Goal: Information Seeking & Learning: Find specific fact

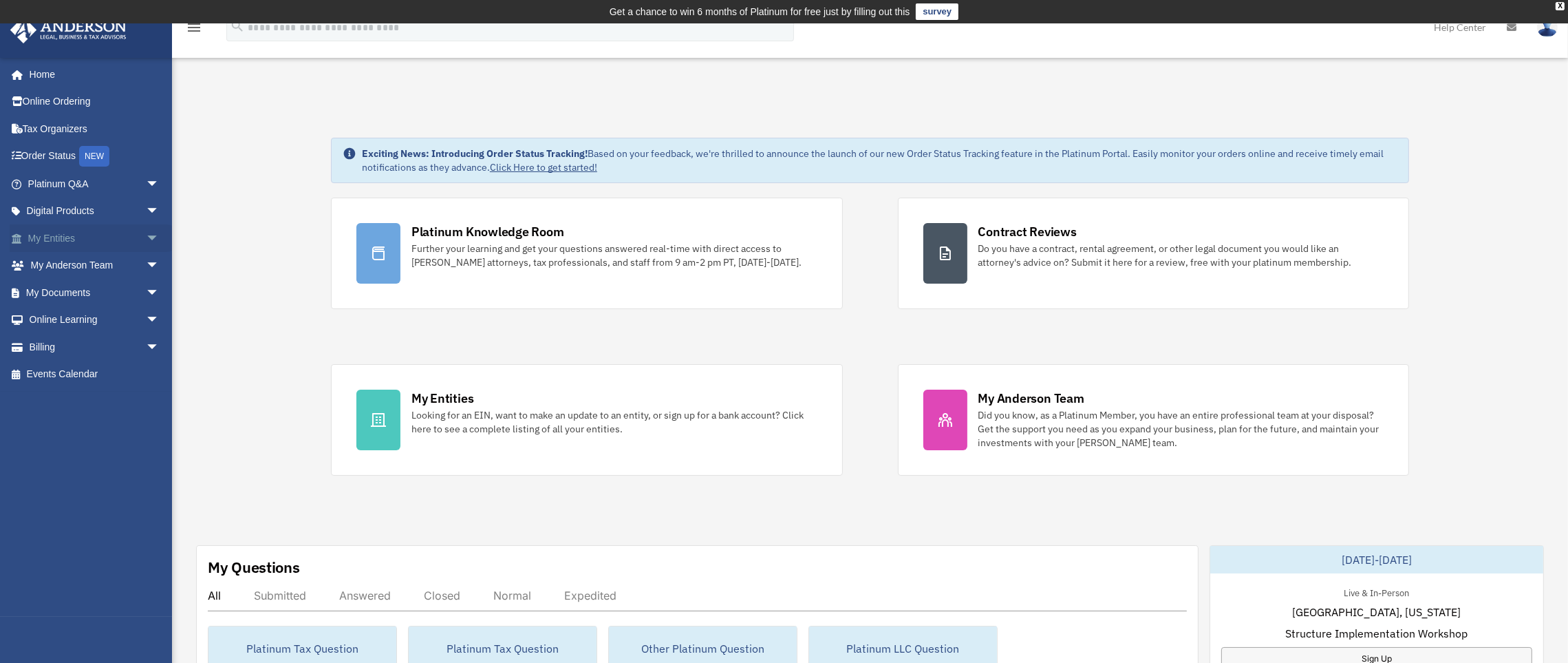
click at [52, 238] on link "My Entities arrow_drop_down" at bounding box center [95, 238] width 171 height 28
click at [146, 236] on span "arrow_drop_down" at bounding box center [159, 239] width 28 height 28
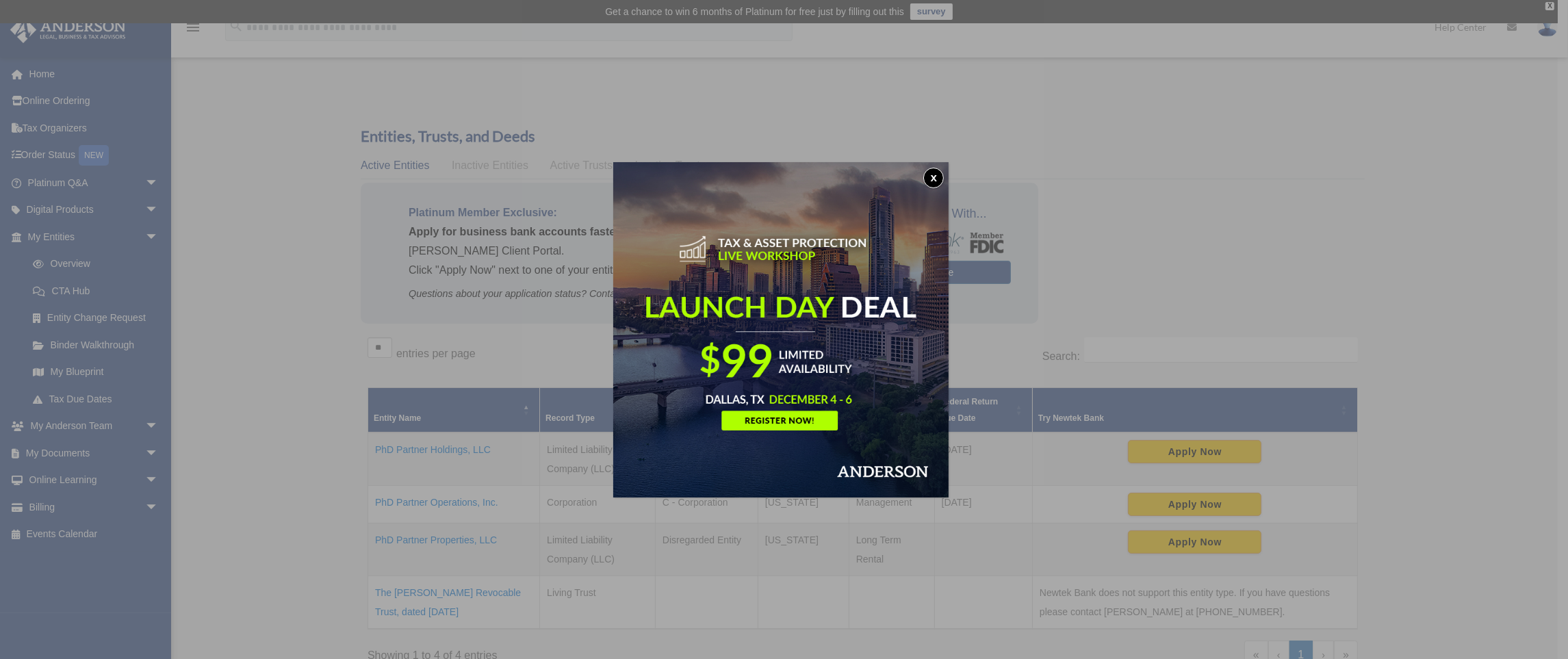
click at [932, 181] on button "x" at bounding box center [933, 178] width 21 height 21
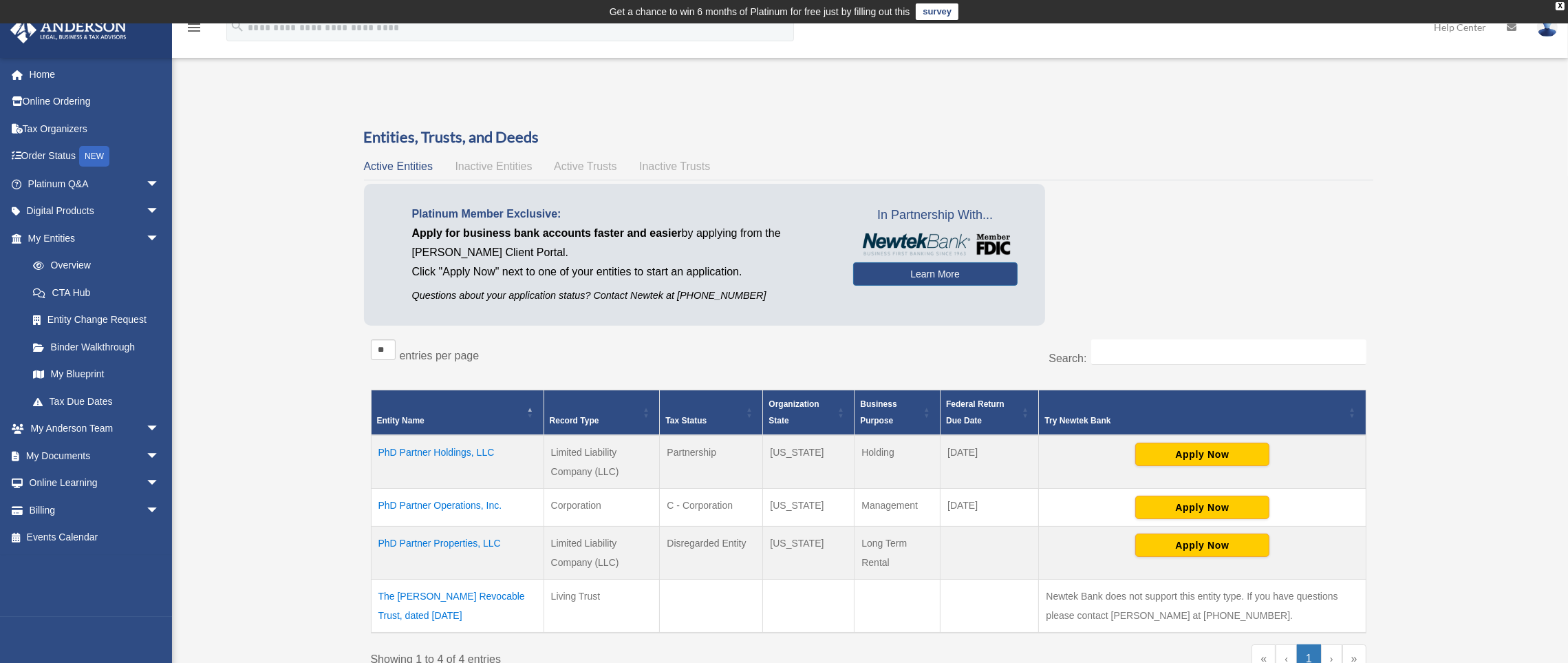
click at [467, 450] on td "PhD Partner Holdings, LLC" at bounding box center [458, 462] width 173 height 54
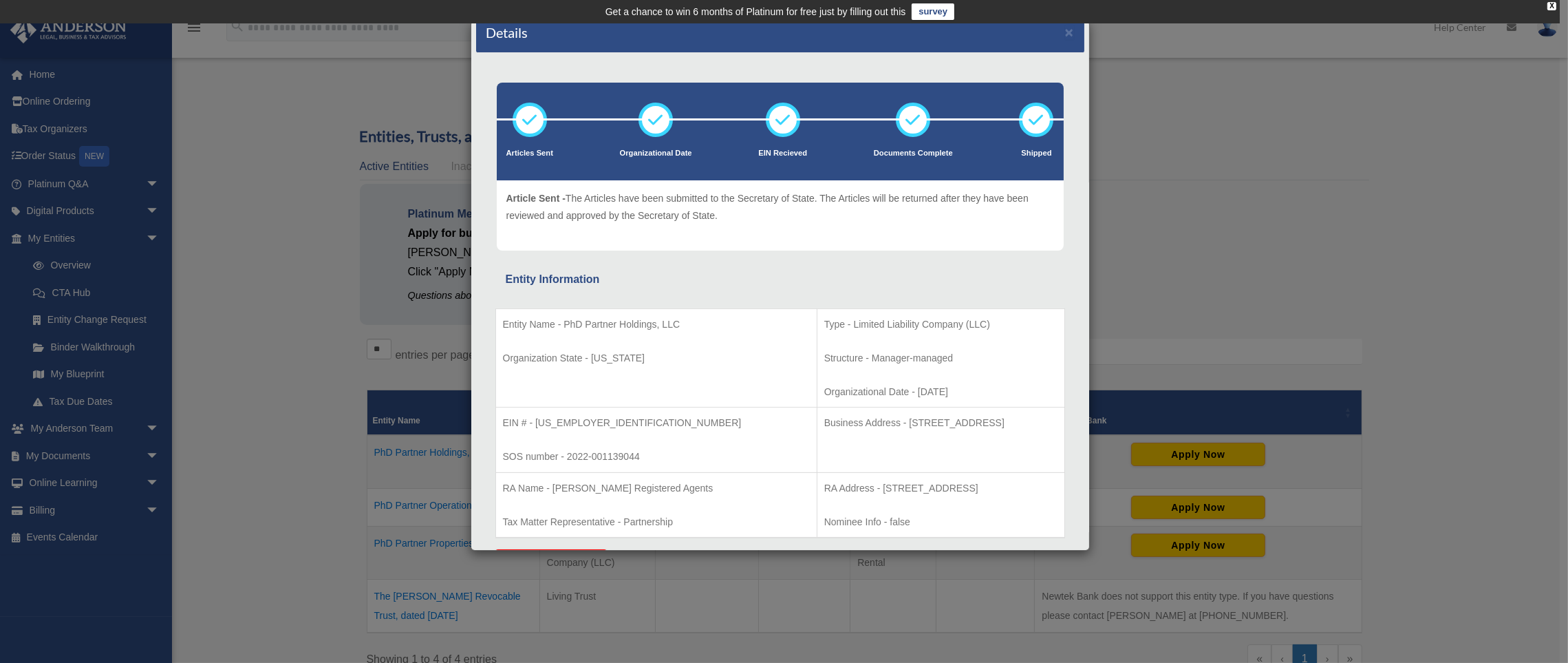
scroll to position [22, 0]
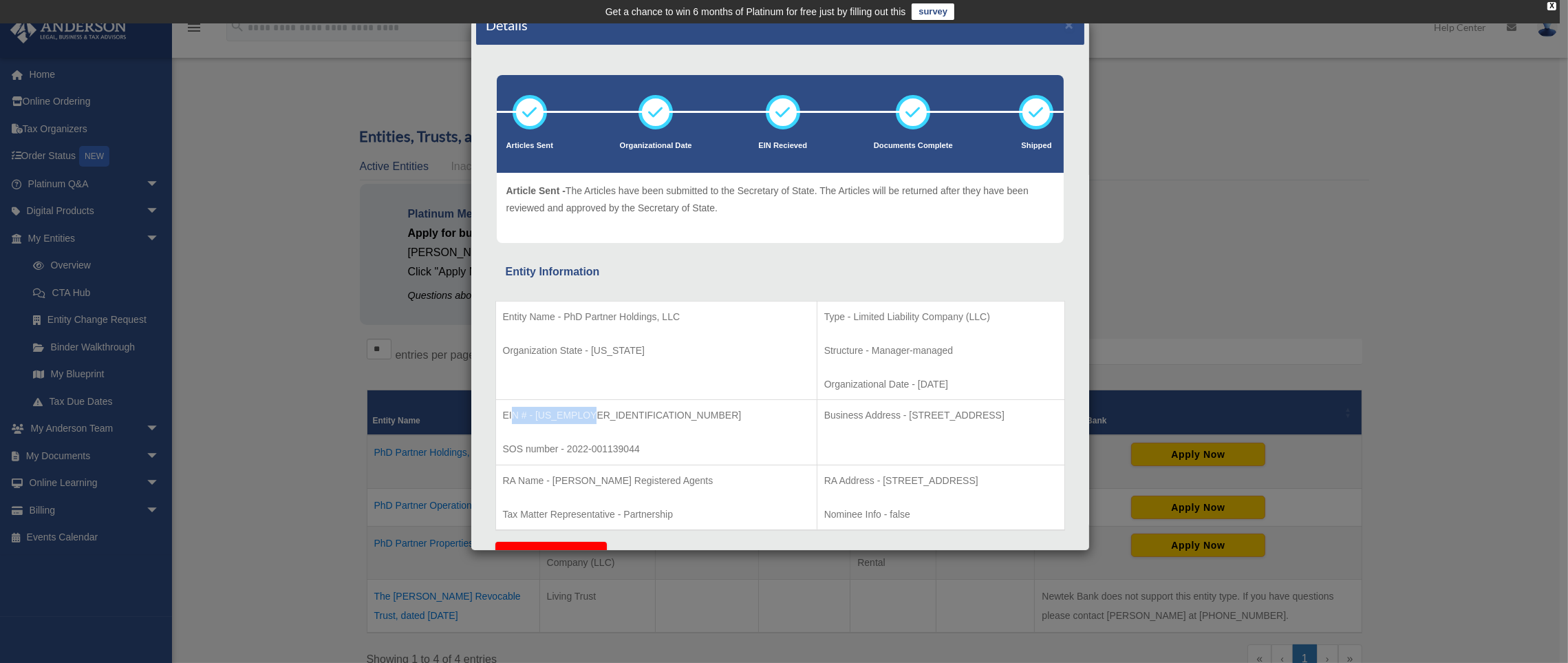
drag, startPoint x: 615, startPoint y: 417, endPoint x: 510, endPoint y: 416, distance: 105.0
click at [510, 416] on p "EIN # - [US_EMPLOYER_IDENTIFICATION_NUMBER]" at bounding box center [657, 415] width 307 height 17
click at [610, 415] on p "EIN # - [US_EMPLOYER_IDENTIFICATION_NUMBER]" at bounding box center [657, 415] width 307 height 17
drag, startPoint x: 805, startPoint y: 416, endPoint x: 976, endPoint y: 424, distance: 171.2
click at [976, 424] on td "Business Address - [STREET_ADDRESS]" at bounding box center [941, 433] width 247 height 66
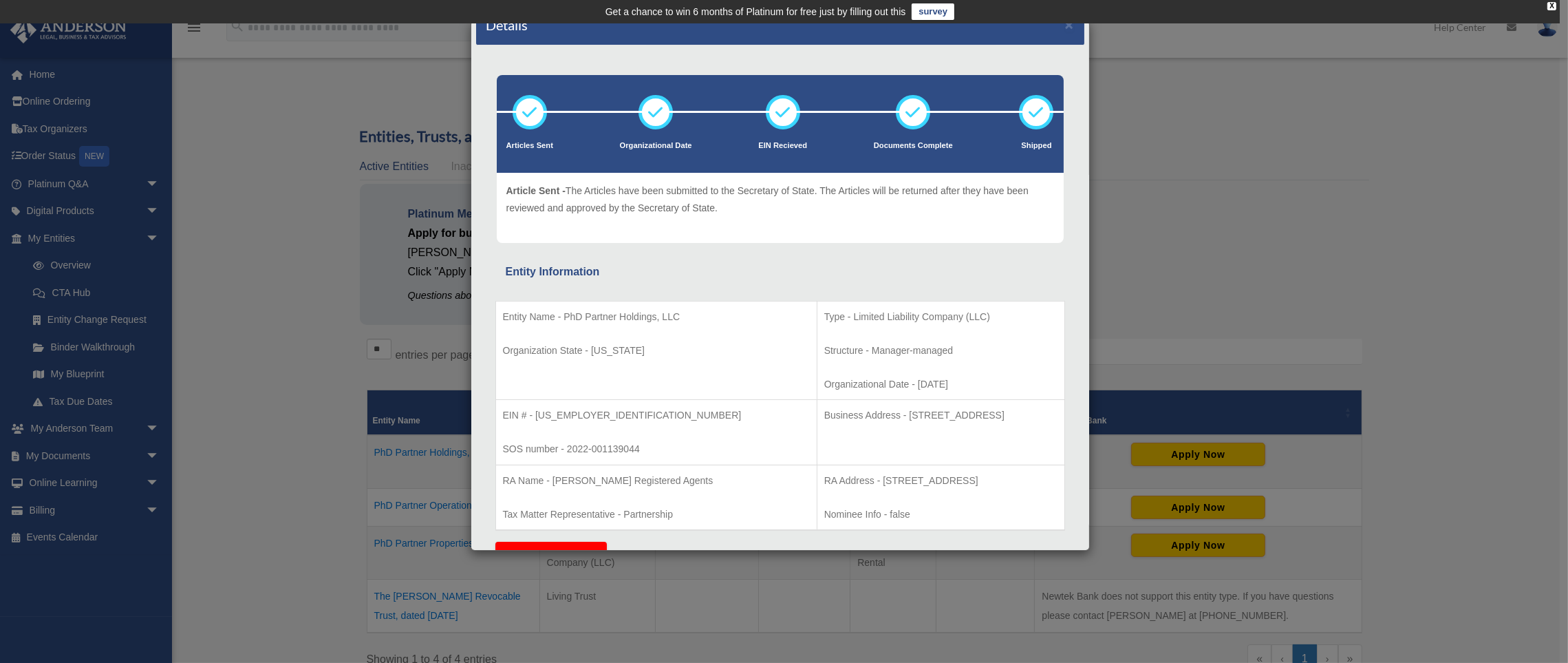
copy p "[STREET_ADDRESS]"
drag, startPoint x: 535, startPoint y: 416, endPoint x: 619, endPoint y: 416, distance: 84.0
click at [619, 416] on p "EIN # - [US_EMPLOYER_IDENTIFICATION_NUMBER]" at bounding box center [657, 415] width 307 height 17
copy p "[US_EMPLOYER_IDENTIFICATION_NUMBER]"
click at [824, 383] on p "Organizational Date - 2022-07-20" at bounding box center [941, 384] width 233 height 17
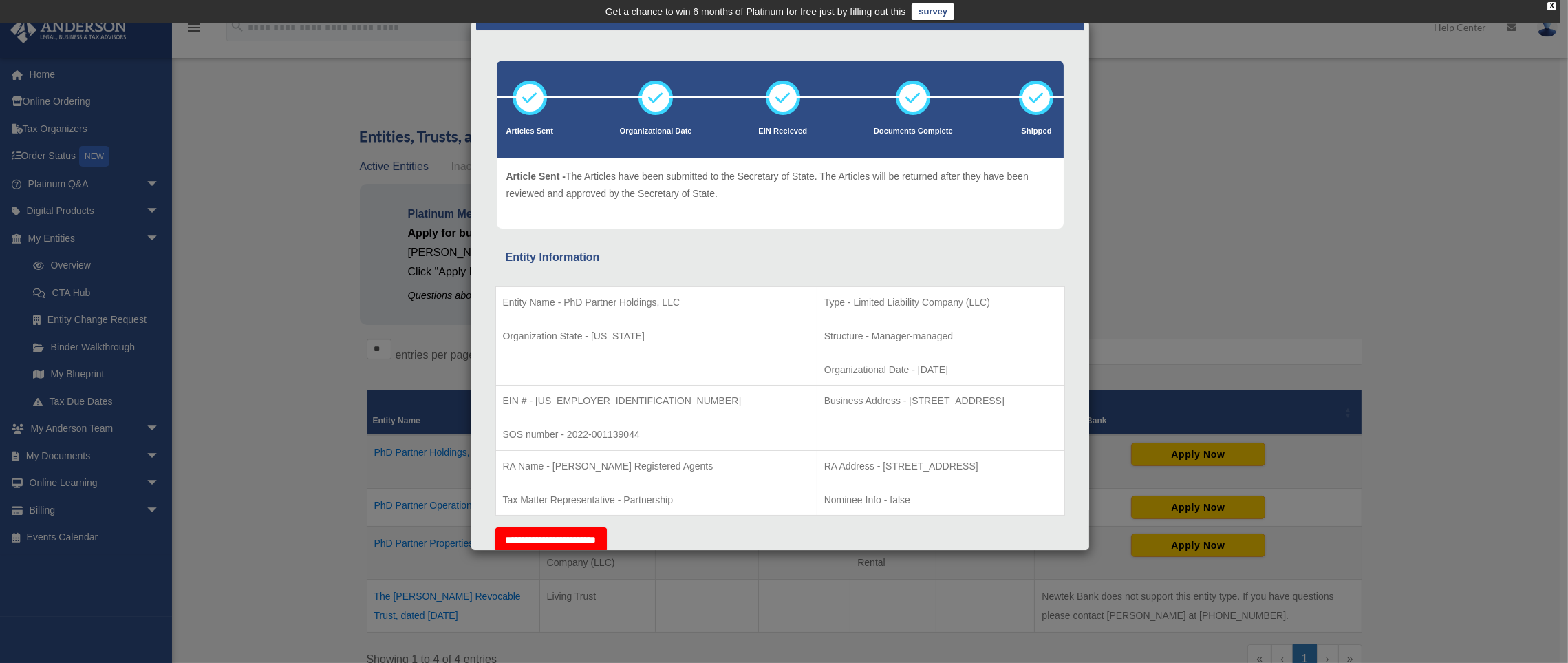
scroll to position [43, 0]
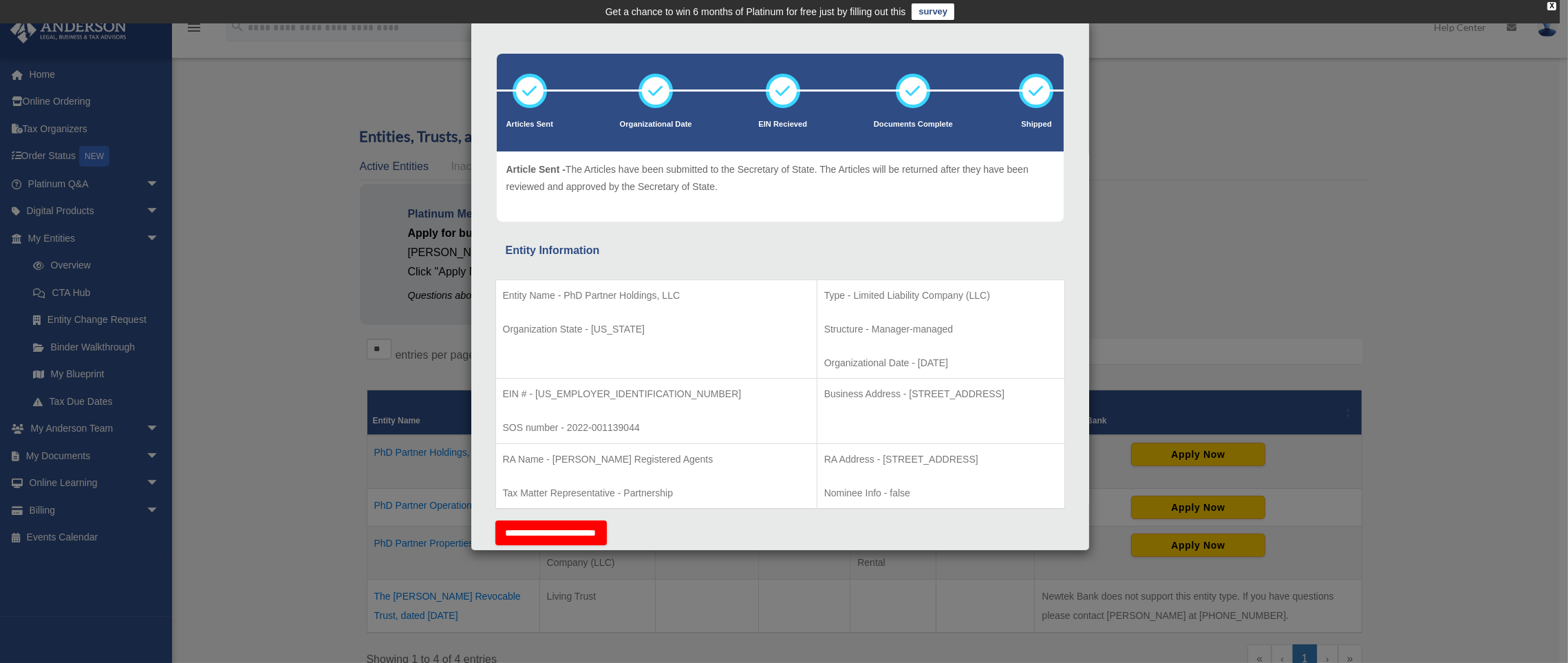
click at [824, 294] on p "Type - Limited Liability Company (LLC)" at bounding box center [941, 295] width 233 height 17
drag, startPoint x: 899, startPoint y: 331, endPoint x: 733, endPoint y: 336, distance: 166.1
click at [824, 336] on p "Structure - Manager-managed" at bounding box center [941, 329] width 233 height 17
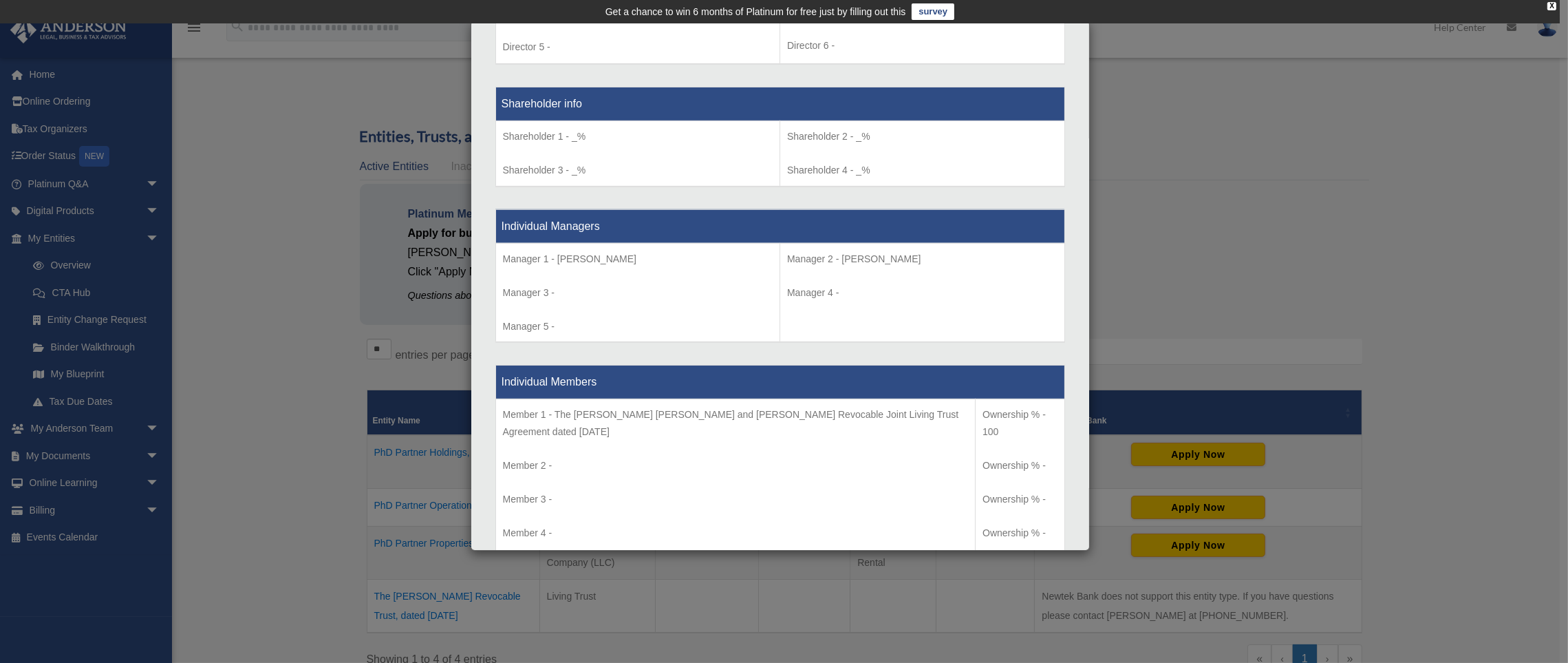
scroll to position [1115, 0]
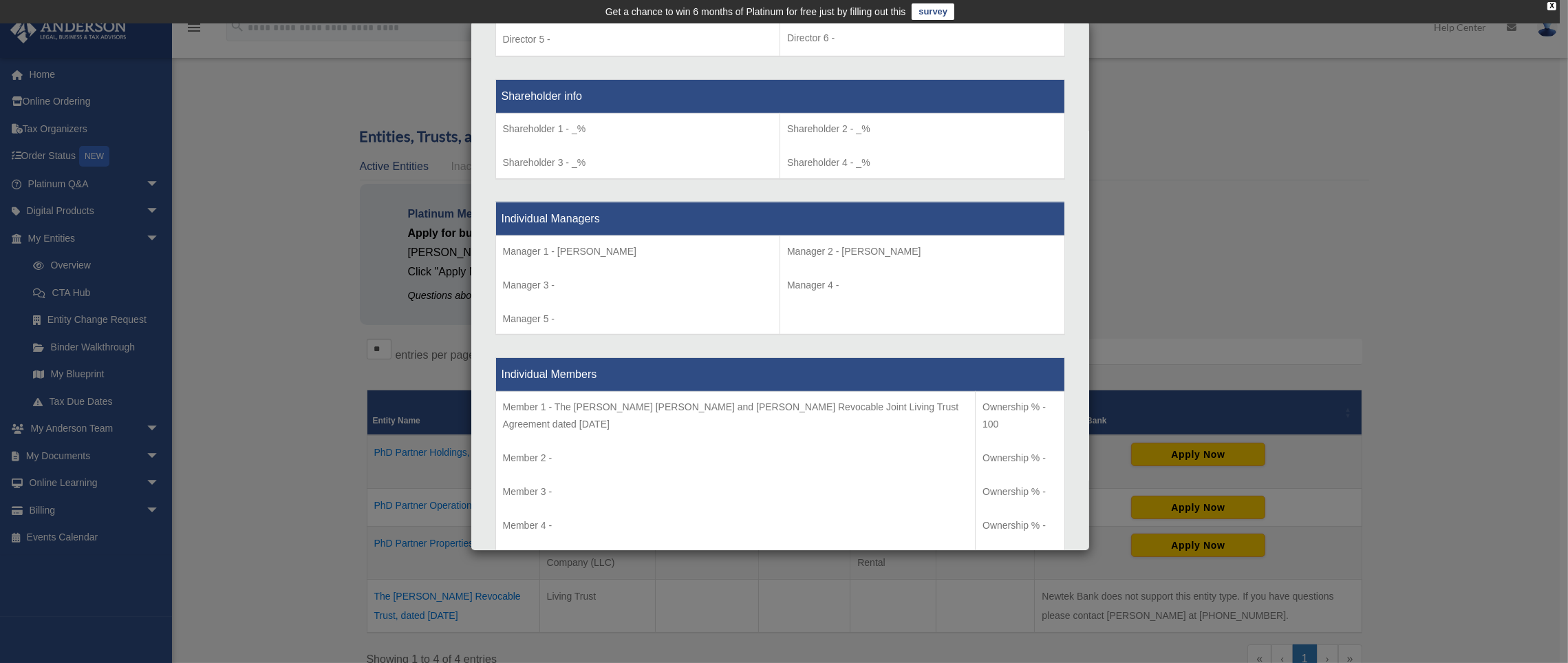
drag, startPoint x: 557, startPoint y: 402, endPoint x: 647, endPoint y: 421, distance: 92.0
click at [647, 421] on p "Member 1 - The David Linden Van Brunt and Carrie Leilani Van Brunt Revocable Jo…" at bounding box center [736, 415] width 466 height 34
drag, startPoint x: 555, startPoint y: 404, endPoint x: 640, endPoint y: 425, distance: 87.6
click at [640, 425] on p "Member 1 - The David Linden Van Brunt and Carrie Leilani Van Brunt Revocable Jo…" at bounding box center [736, 415] width 466 height 34
copy p "The David Linden Van Brunt and Carrie Leilani Van Brunt Revocable Joint Living …"
